Goal: Task Accomplishment & Management: Manage account settings

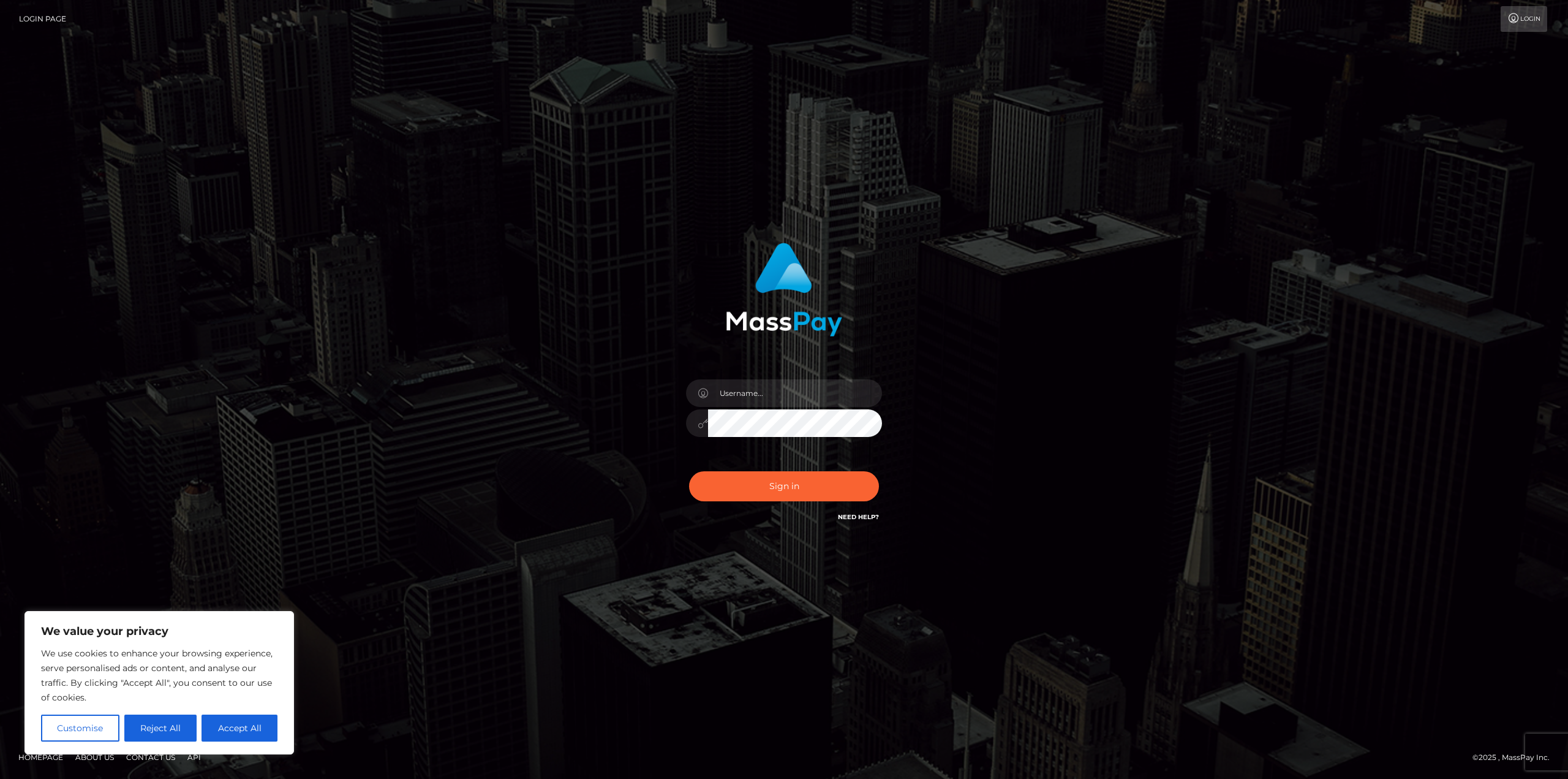
type input "[EMAIL_ADDRESS][DOMAIN_NAME]"
click at [782, 491] on button "Sign in" at bounding box center [784, 486] width 190 height 30
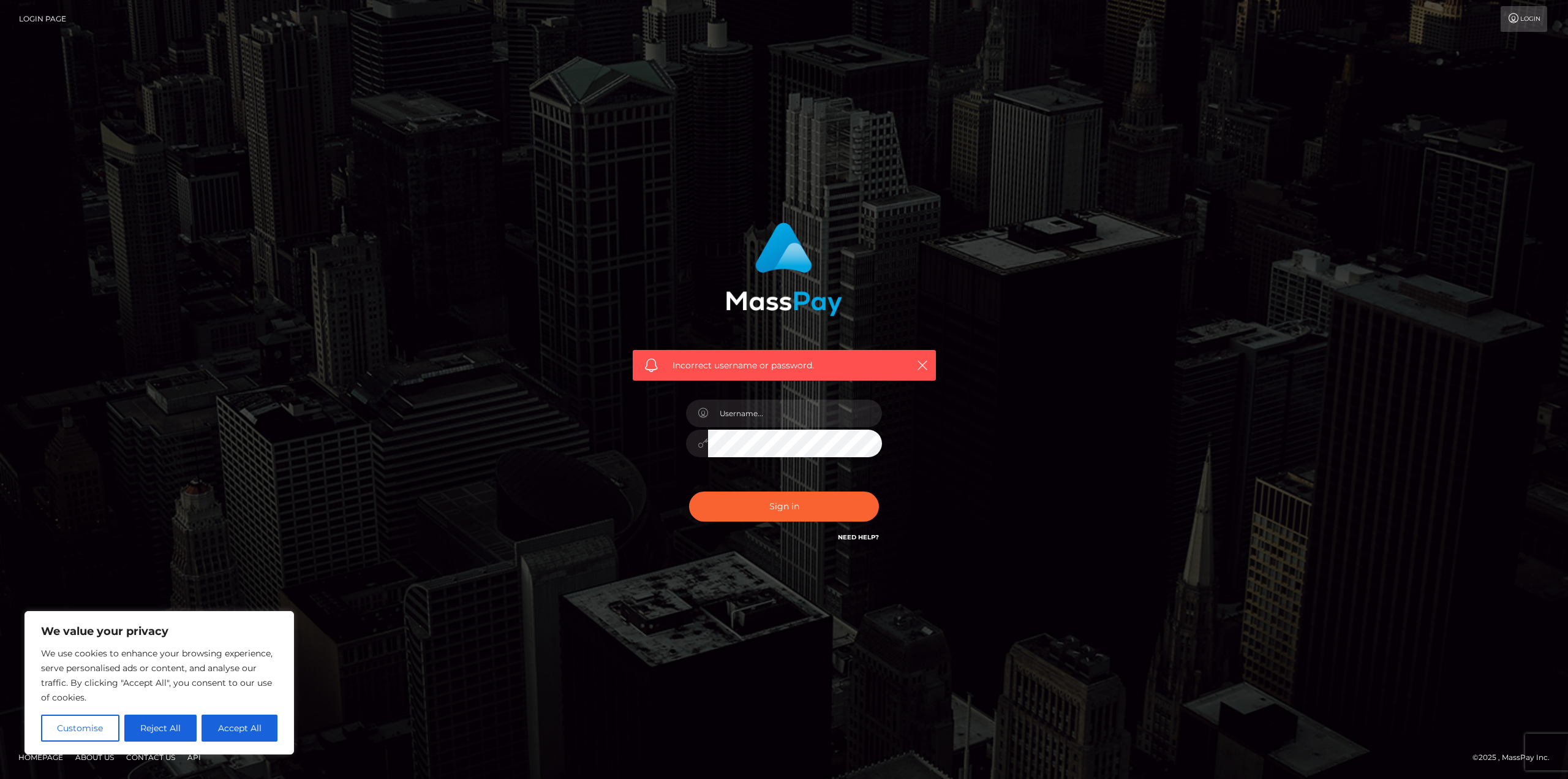
click at [769, 397] on div at bounding box center [784, 437] width 215 height 94
click at [757, 413] on input "text" at bounding box center [795, 413] width 174 height 28
type input "[EMAIL_ADDRESS][DOMAIN_NAME]"
click at [489, 435] on div "Incorrect username or password. [EMAIL_ADDRESS][DOMAIN_NAME]" at bounding box center [784, 389] width 698 height 353
drag, startPoint x: 628, startPoint y: 469, endPoint x: 646, endPoint y: 467, distance: 18.1
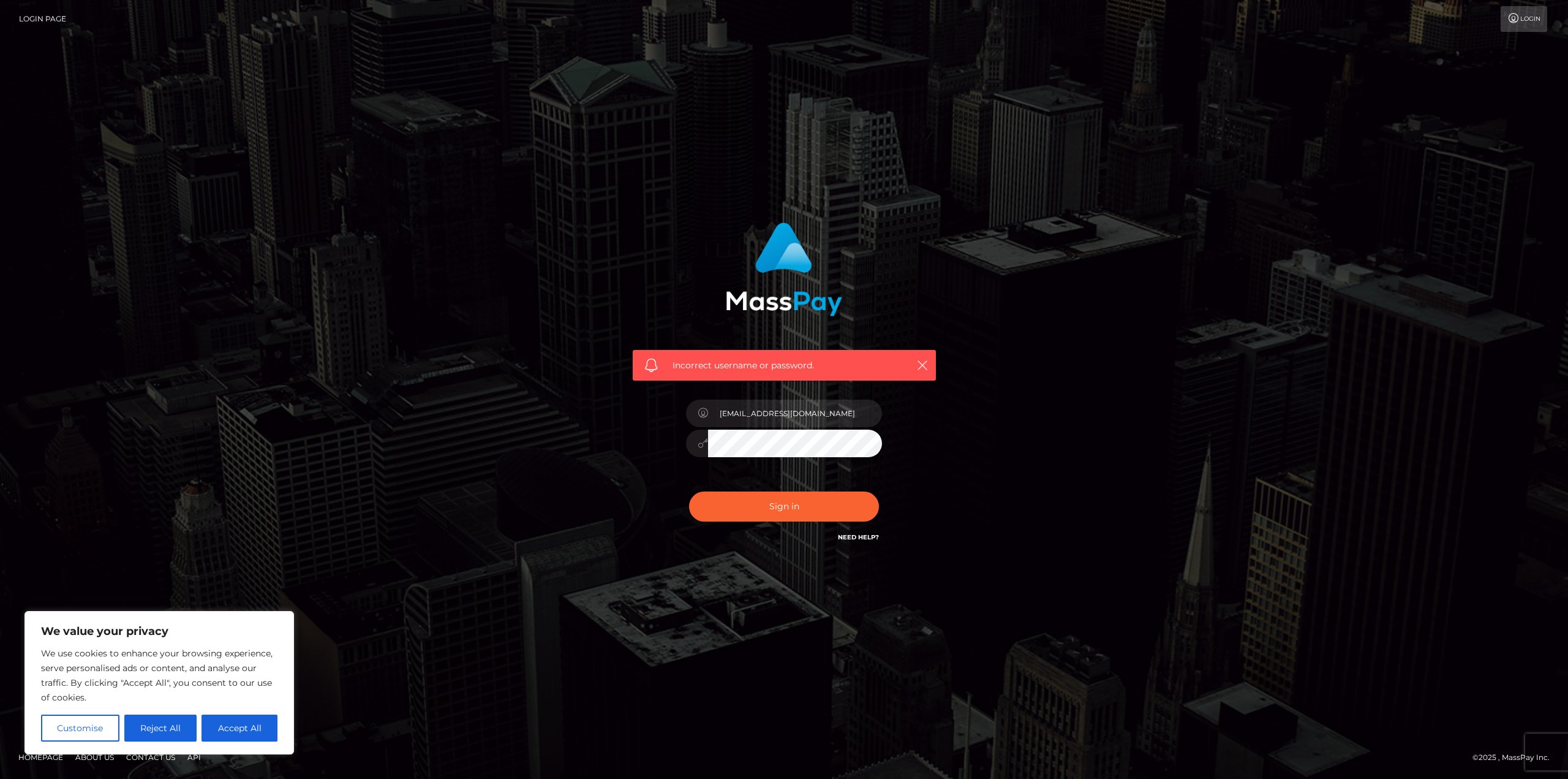
click at [628, 468] on div "Incorrect username or password. catherinepham@live.com.au" at bounding box center [784, 383] width 321 height 340
click at [784, 504] on button "Sign in" at bounding box center [784, 507] width 190 height 30
click at [817, 412] on input "text" at bounding box center [795, 413] width 174 height 28
type input "[EMAIL_ADDRESS][DOMAIN_NAME]"
click at [552, 437] on div "Incorrect username or password. [EMAIL_ADDRESS][DOMAIN_NAME]" at bounding box center [784, 389] width 698 height 353
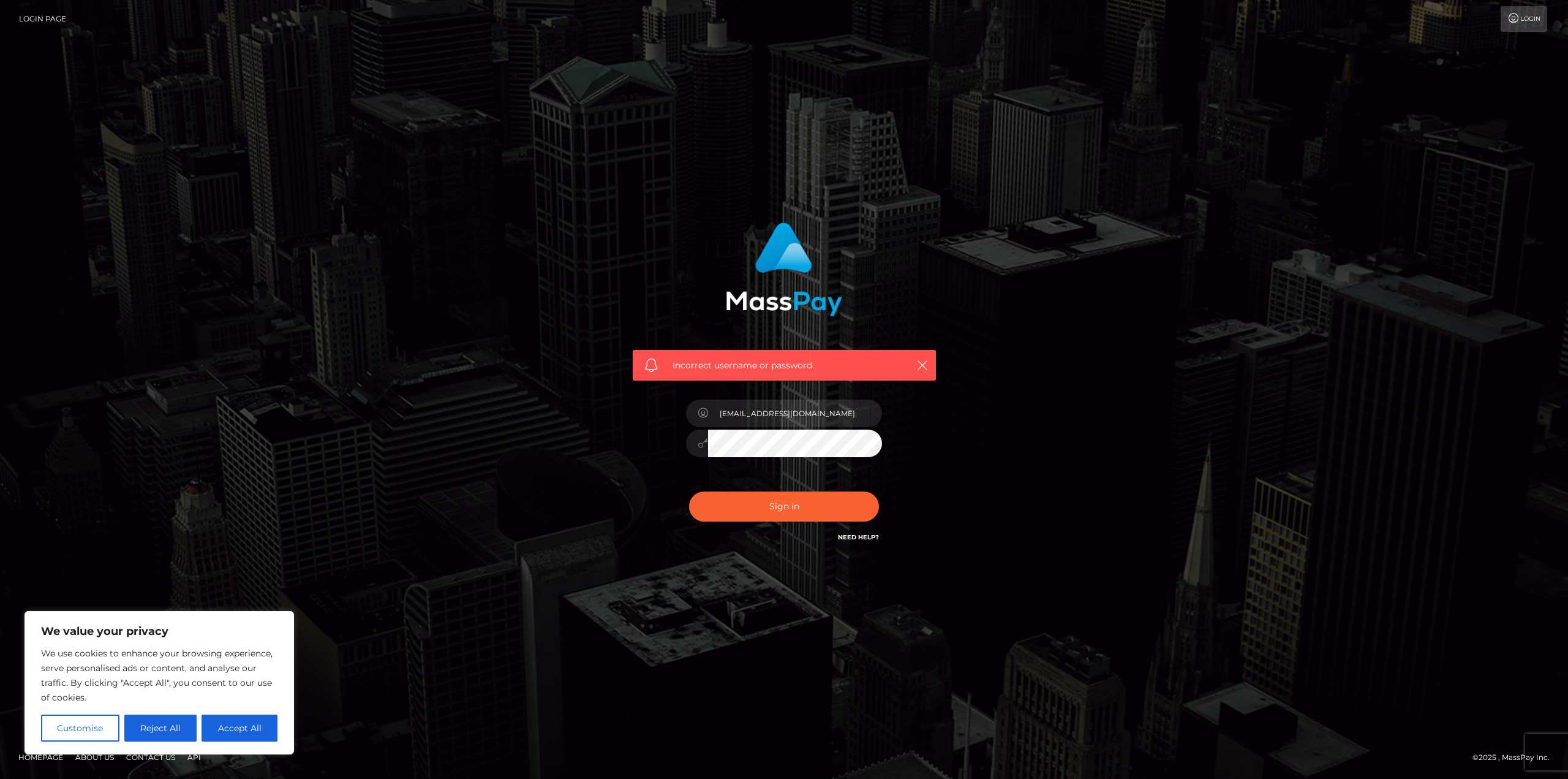
click at [689, 491] on button "Sign in" at bounding box center [784, 507] width 190 height 30
click at [786, 457] on div at bounding box center [784, 437] width 215 height 94
click at [689, 491] on button "Sign in" at bounding box center [784, 507] width 190 height 30
click at [781, 418] on input "text" at bounding box center [795, 413] width 174 height 28
type input "catherinepham@live.com.au"
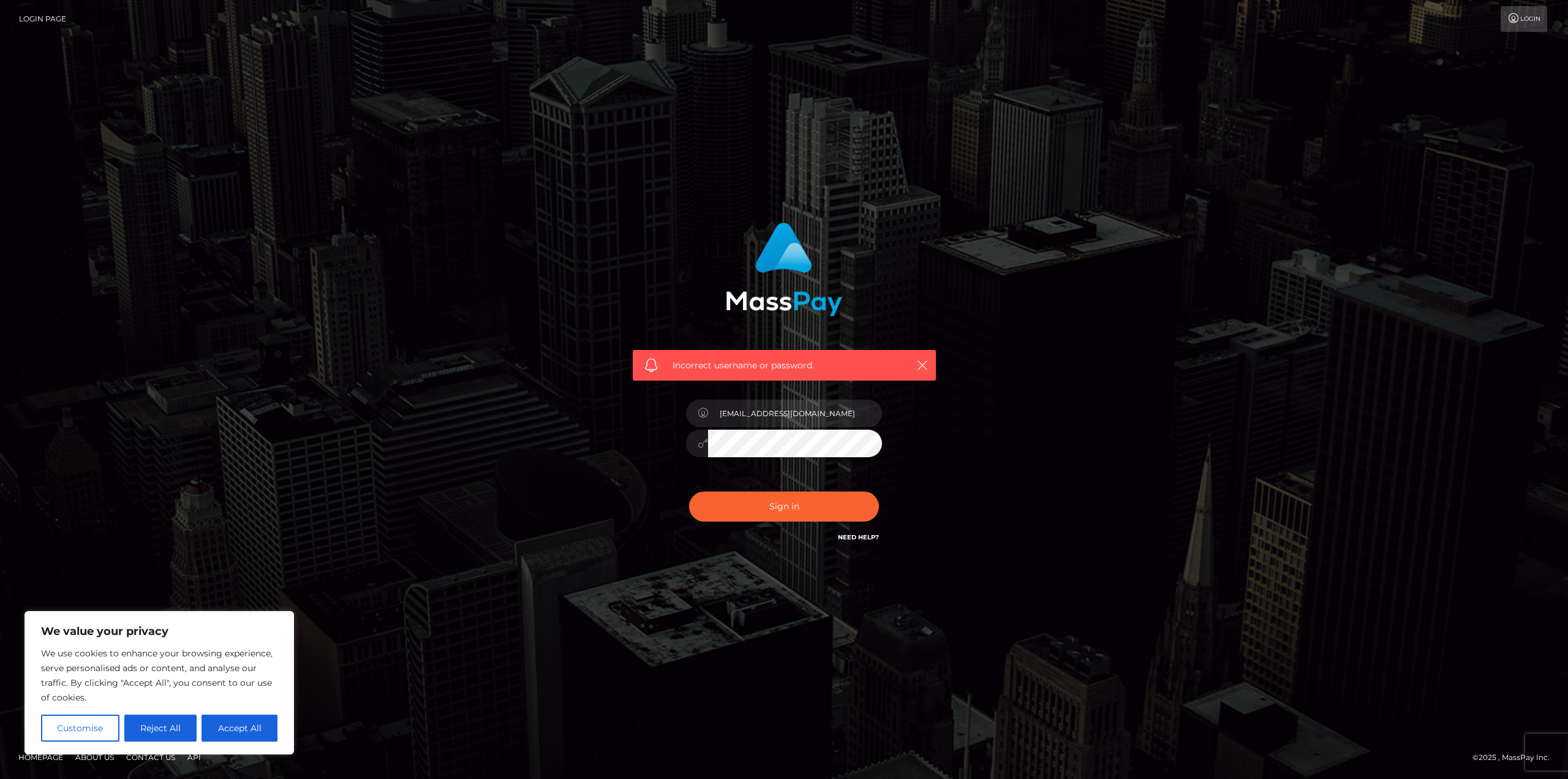
click at [466, 411] on div "Incorrect username or password. catherinepham@live.com.au" at bounding box center [784, 389] width 698 height 353
click at [689, 491] on button "Sign in" at bounding box center [784, 507] width 190 height 30
click at [793, 407] on input "text" at bounding box center [795, 413] width 174 height 28
type input "catherinepham@live.com.au"
click at [692, 448] on div at bounding box center [784, 442] width 196 height 24
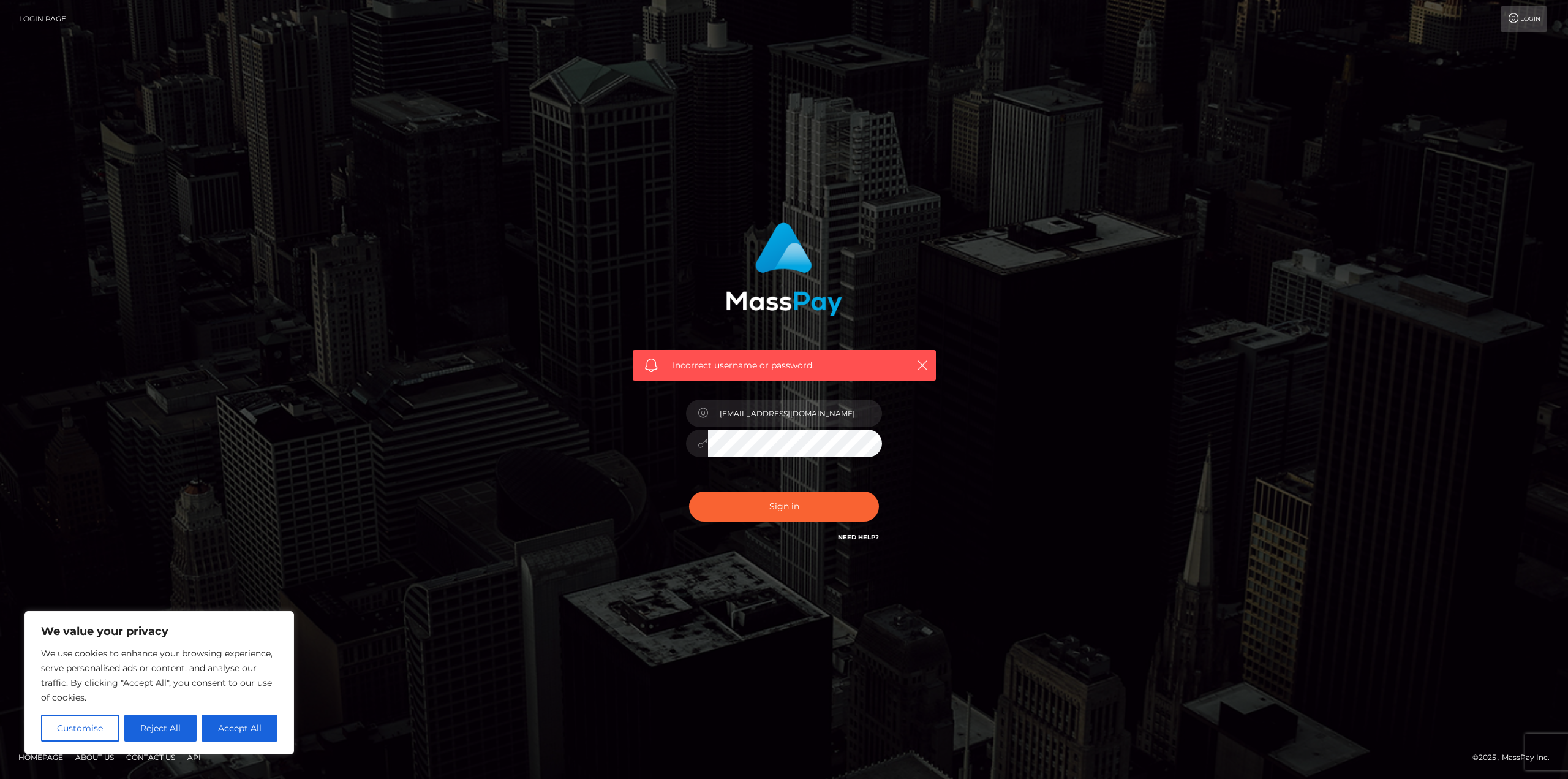
click at [1206, 420] on div "Incorrect username or password. catherinepham@live.com.au" at bounding box center [784, 389] width 1568 height 536
click at [689, 491] on button "Sign in" at bounding box center [784, 507] width 190 height 30
click at [845, 535] on link "Need Help?" at bounding box center [858, 536] width 41 height 8
click at [846, 535] on link "Need Help?" at bounding box center [858, 536] width 41 height 8
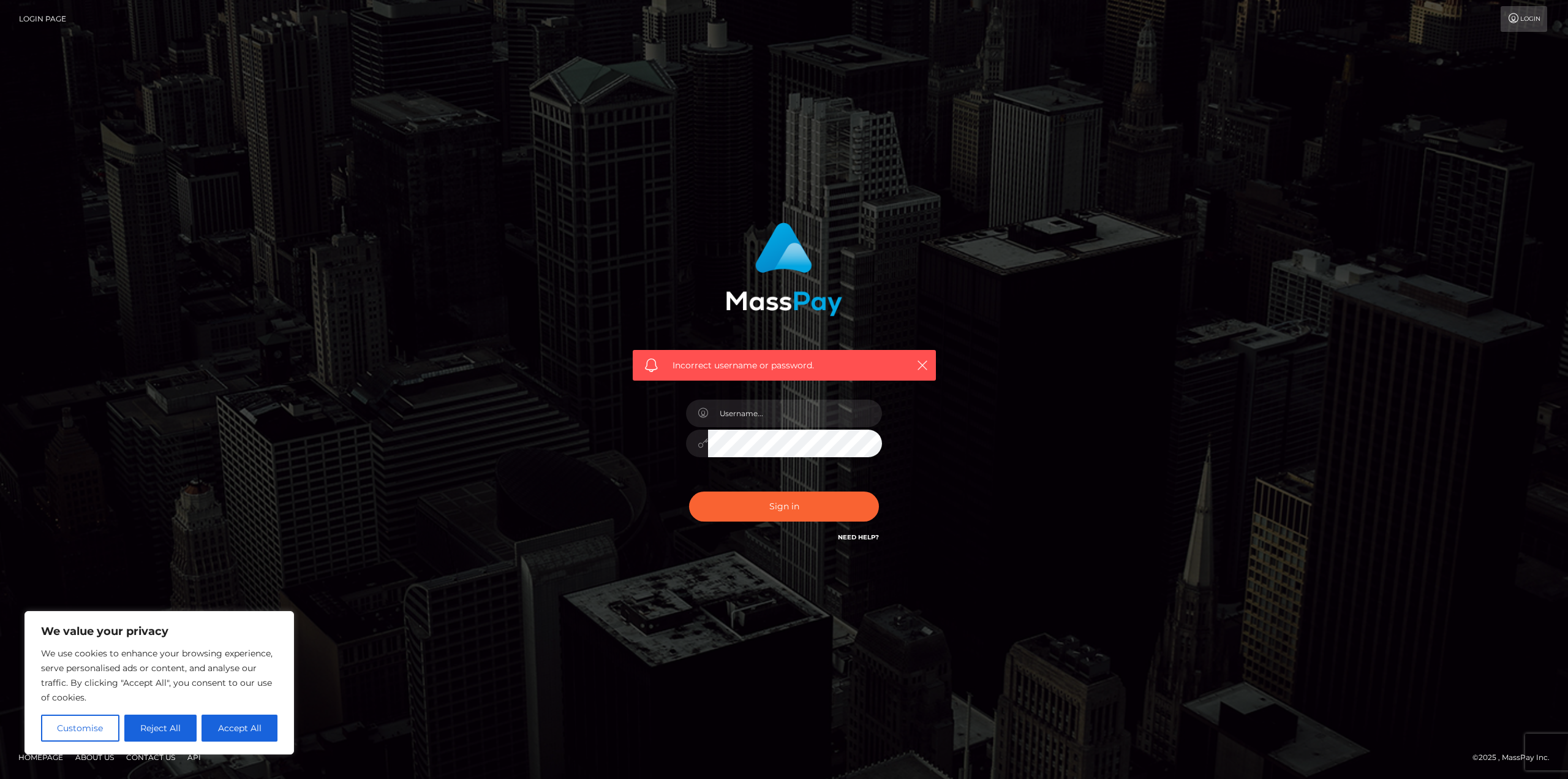
click at [846, 535] on link "Need Help?" at bounding box center [858, 536] width 41 height 8
